Goal: Information Seeking & Learning: Find specific fact

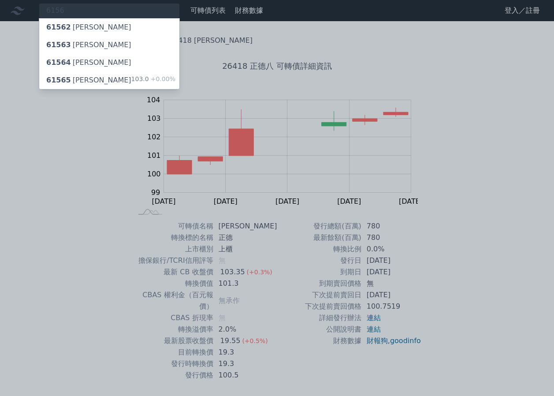
type input "6156"
click at [156, 83] on div "103.0 +0.00%" at bounding box center [153, 80] width 44 height 11
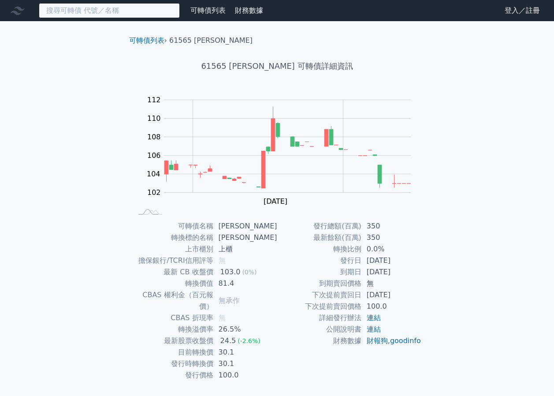
click at [114, 16] on input at bounding box center [109, 10] width 141 height 15
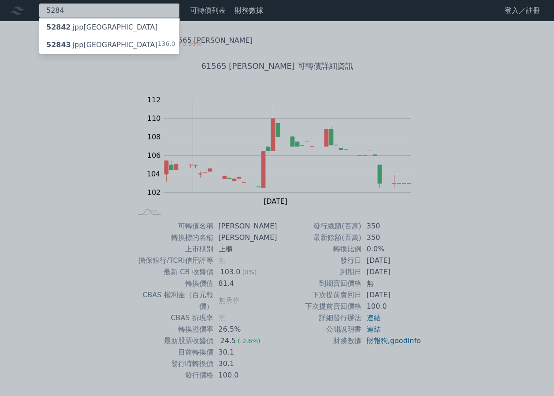
type input "5284"
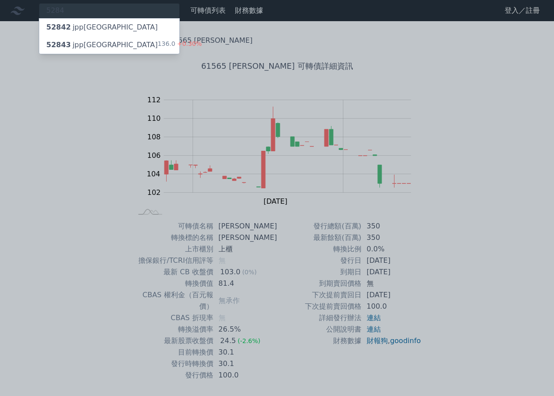
click at [111, 40] on div "52843 jpp三KY 136.0 +0.30%" at bounding box center [109, 45] width 140 height 18
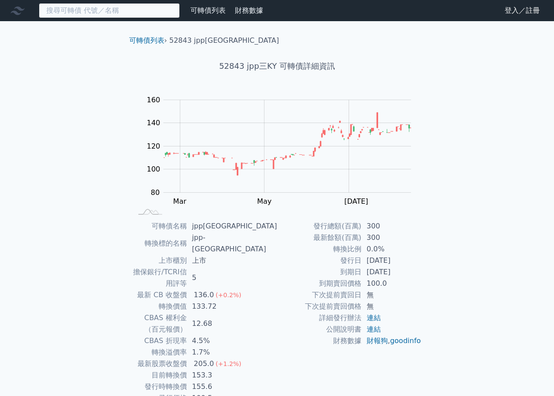
click at [130, 8] on input at bounding box center [109, 10] width 141 height 15
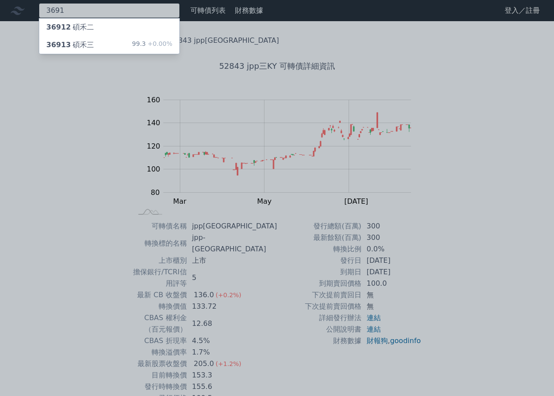
type input "3691"
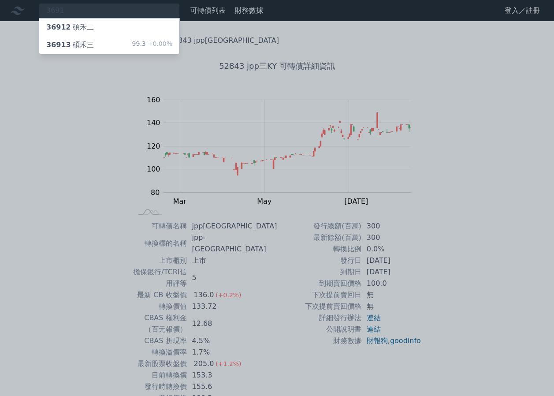
click at [117, 42] on div "36913 碩禾三 99.3 +0.00%" at bounding box center [109, 45] width 140 height 18
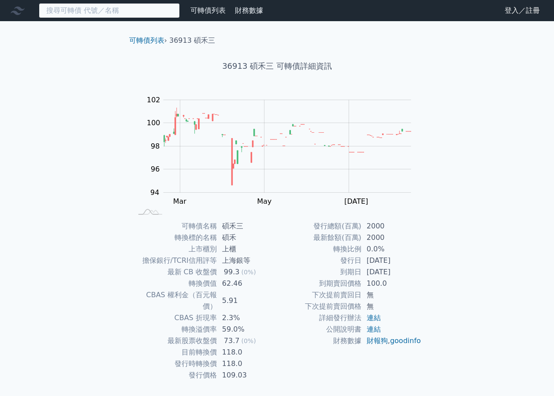
click at [115, 15] on input at bounding box center [109, 10] width 141 height 15
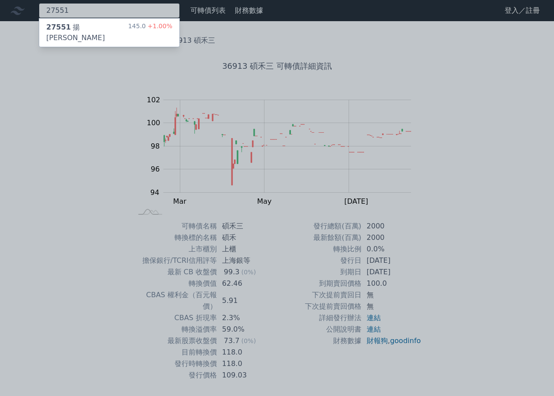
type input "27551"
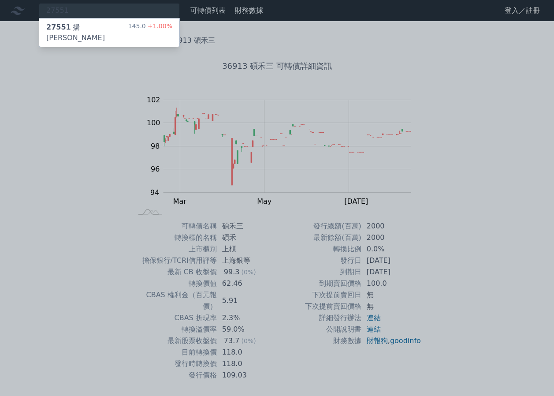
click at [112, 26] on div "27551 揚秦一 145.0 +1.00%" at bounding box center [109, 33] width 140 height 28
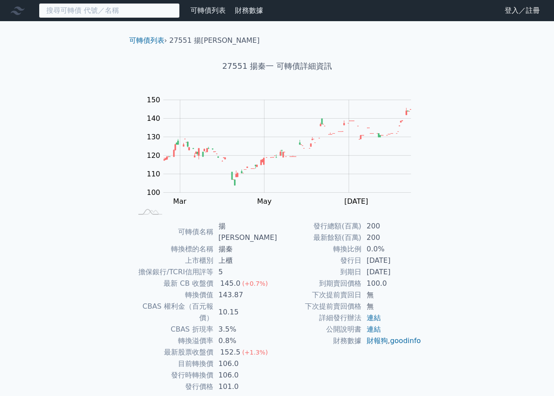
click at [138, 15] on input at bounding box center [109, 10] width 141 height 15
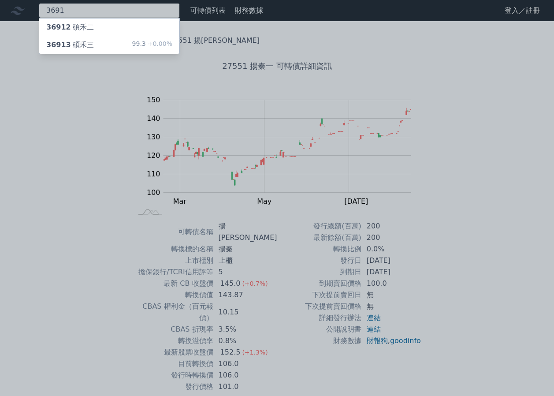
type input "3691"
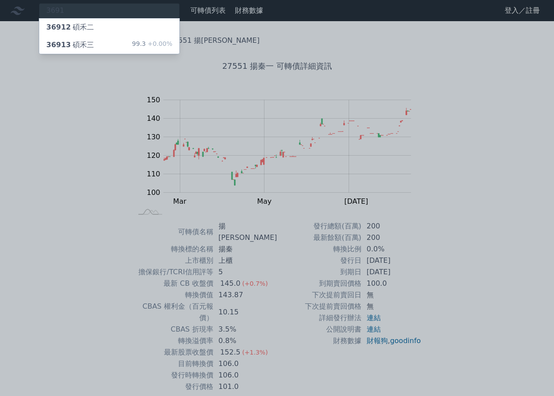
click at [103, 41] on div "36913 碩禾三 99.3 +0.00%" at bounding box center [109, 45] width 140 height 18
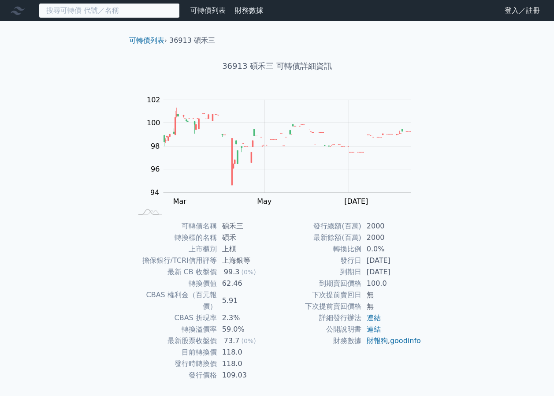
click at [139, 16] on input at bounding box center [109, 10] width 141 height 15
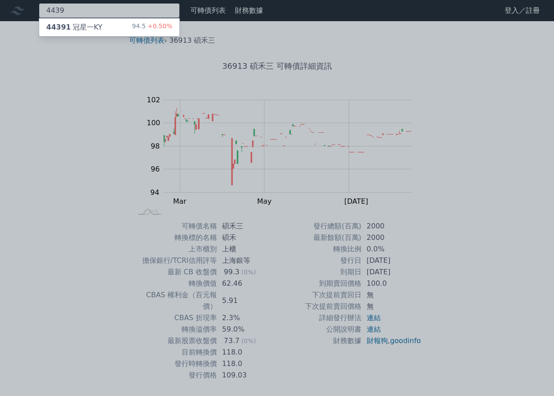
type input "4439"
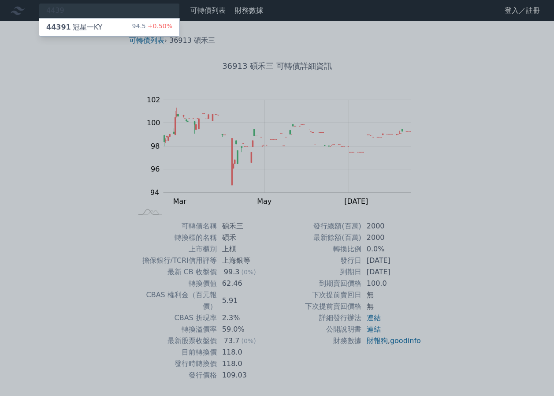
click at [135, 24] on div "44391 冠星一KY 94.5 +0.50%" at bounding box center [109, 28] width 140 height 18
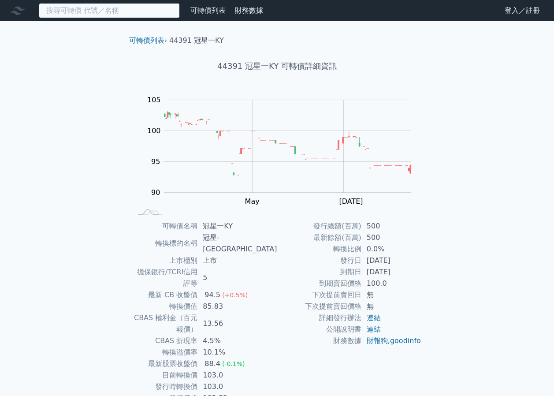
click at [136, 13] on input at bounding box center [109, 10] width 141 height 15
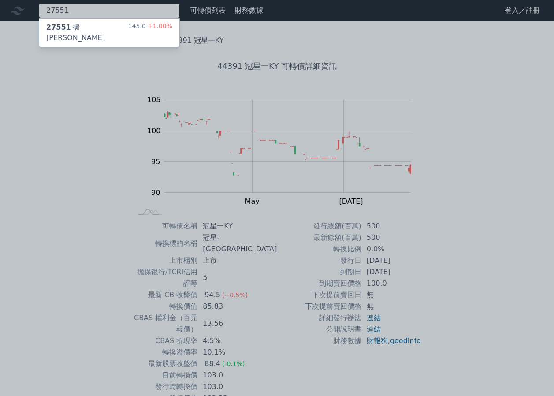
type input "27551"
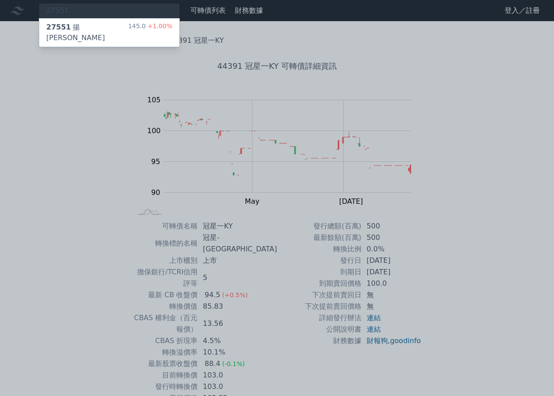
click at [137, 23] on div "145.0 +1.00%" at bounding box center [150, 32] width 44 height 21
